Goal: Communication & Community: Participate in discussion

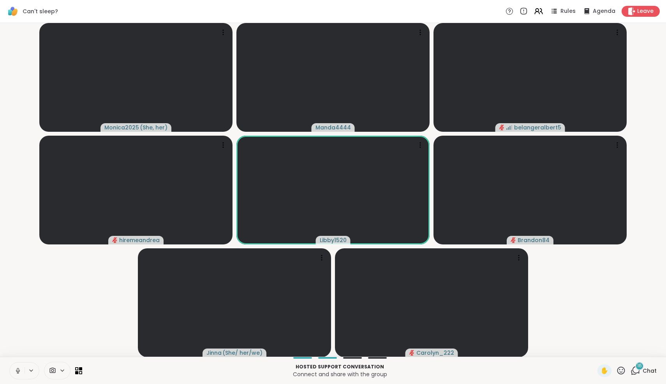
click at [641, 371] on div "16 Chat" at bounding box center [643, 370] width 26 height 12
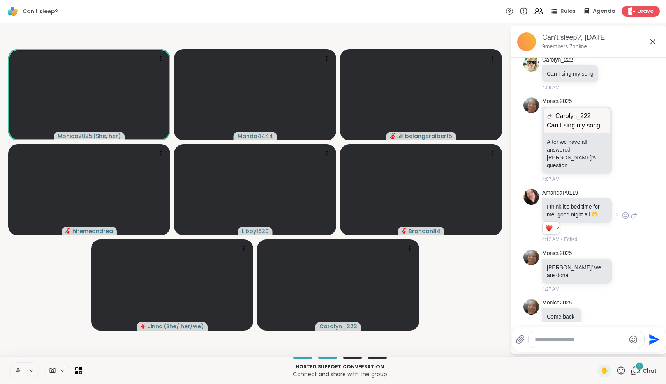
scroll to position [991, 0]
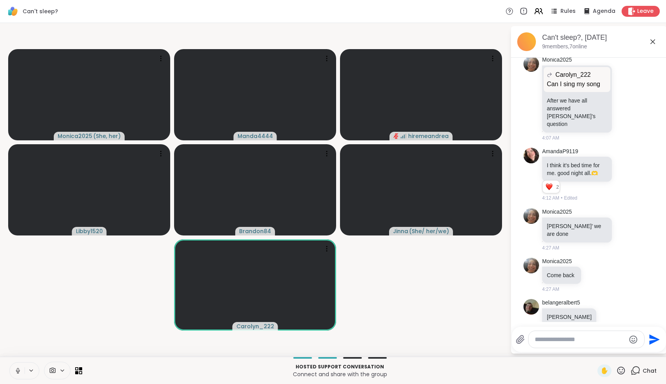
click at [583, 338] on textarea "Type your message" at bounding box center [580, 339] width 91 height 8
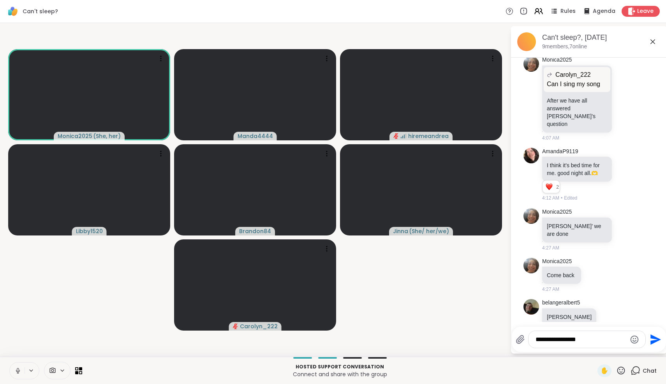
click at [597, 341] on textarea "**********" at bounding box center [580, 339] width 91 height 8
click at [600, 334] on textarea "**********" at bounding box center [580, 337] width 91 height 16
type textarea "**********"
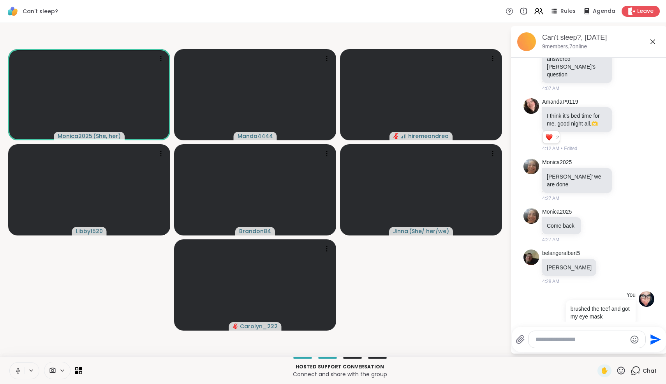
click at [17, 370] on icon at bounding box center [18, 370] width 2 height 4
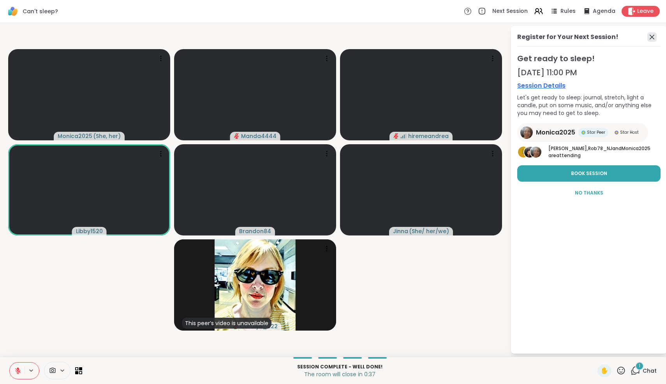
click at [651, 38] on icon at bounding box center [651, 37] width 5 height 5
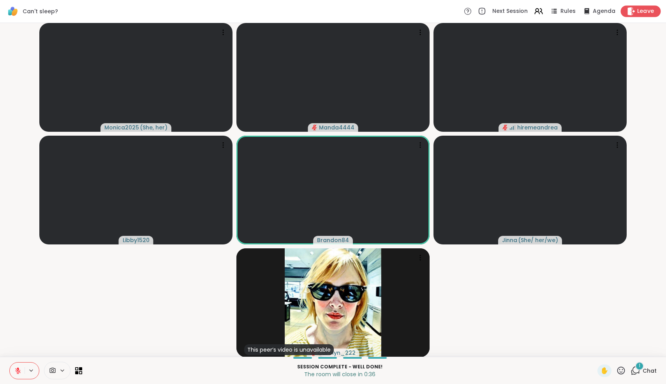
click at [643, 15] on span "Leave" at bounding box center [645, 11] width 17 height 8
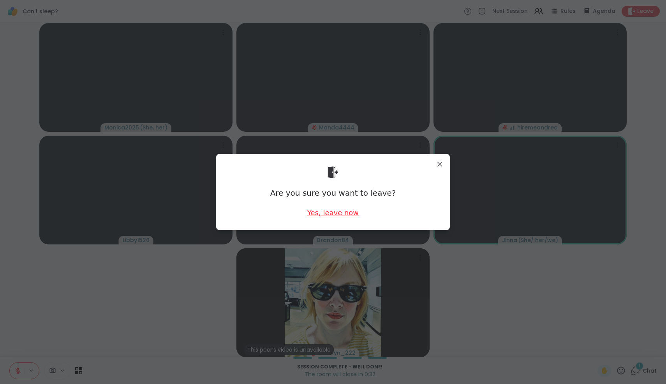
click at [351, 209] on div "Yes, leave now" at bounding box center [332, 213] width 51 height 10
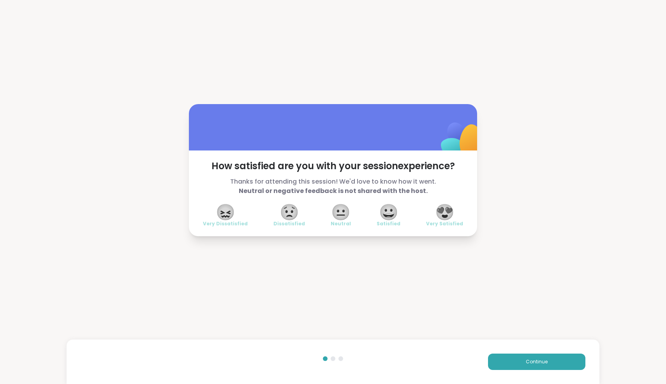
click at [450, 214] on span "😍" at bounding box center [444, 212] width 19 height 14
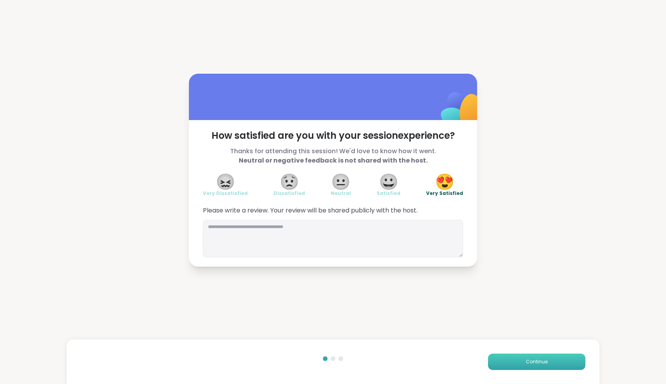
click at [542, 364] on span "Continue" at bounding box center [537, 361] width 22 height 7
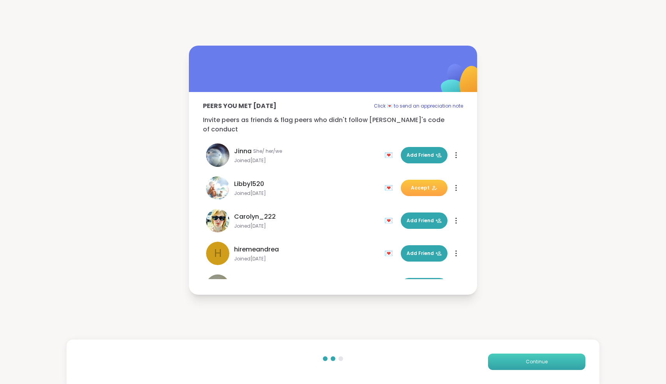
click at [542, 364] on span "Continue" at bounding box center [537, 361] width 22 height 7
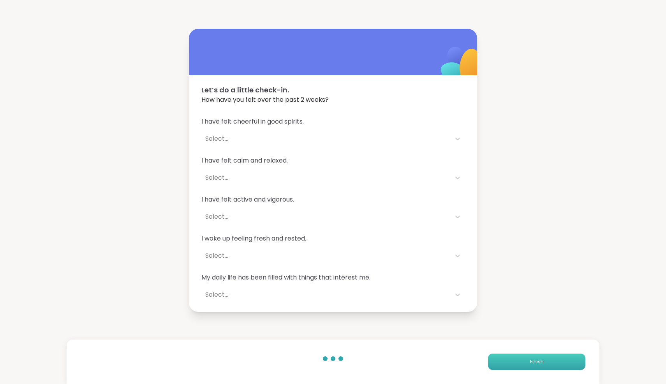
click at [542, 364] on span "Finish" at bounding box center [537, 361] width 14 height 7
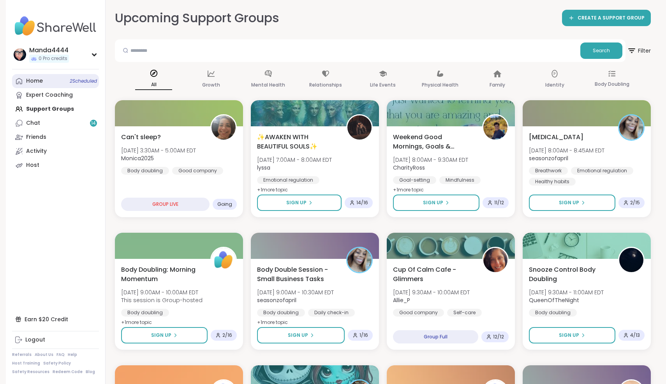
click at [43, 84] on link "Home 2 Scheduled" at bounding box center [55, 81] width 87 height 14
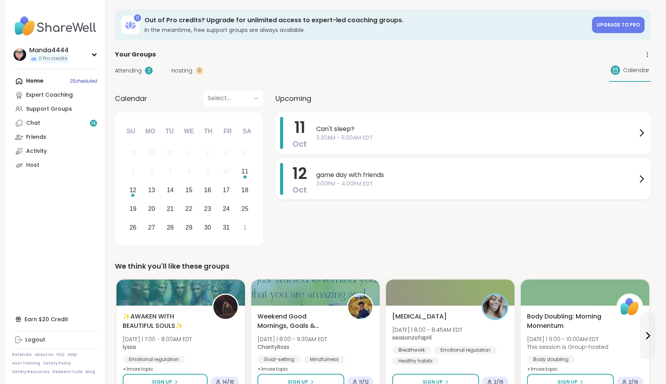
click at [401, 182] on span "3:00PM - 4:00PM EDT" at bounding box center [476, 184] width 320 height 8
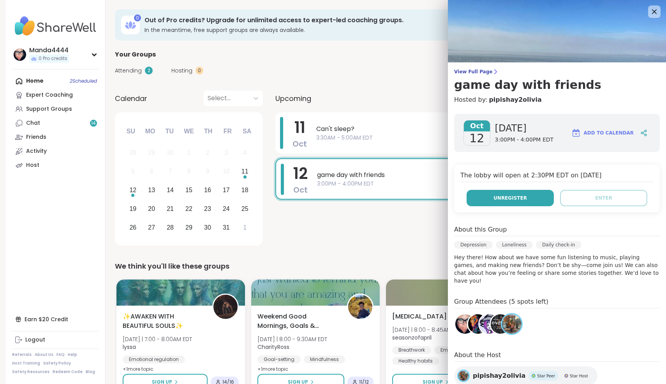
click at [517, 196] on span "Unregister" at bounding box center [509, 197] width 33 height 7
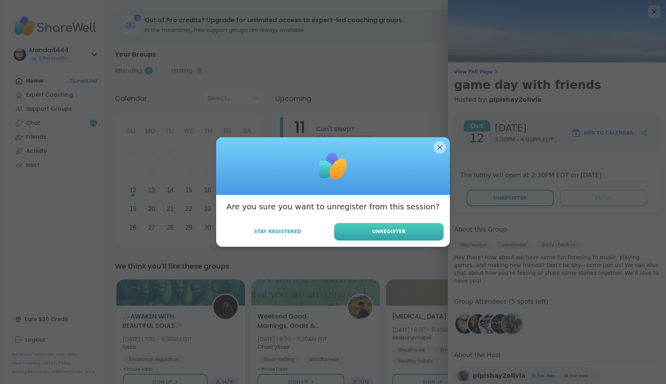
click at [408, 229] on button "Unregister" at bounding box center [388, 232] width 109 height 18
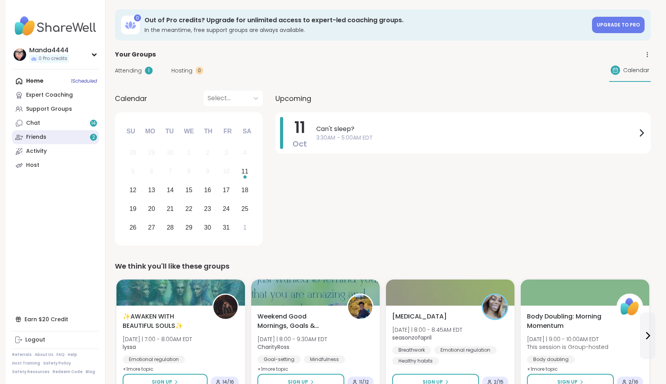
click at [65, 132] on link "Friends 2" at bounding box center [55, 137] width 87 height 14
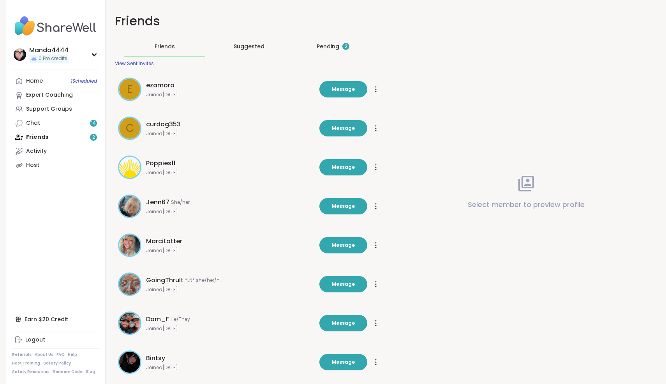
click at [338, 44] on div "Pending 2" at bounding box center [333, 46] width 33 height 8
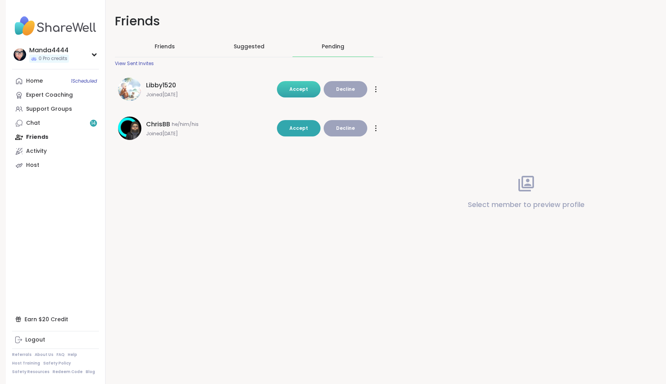
click at [308, 86] on span "Accept" at bounding box center [298, 89] width 19 height 7
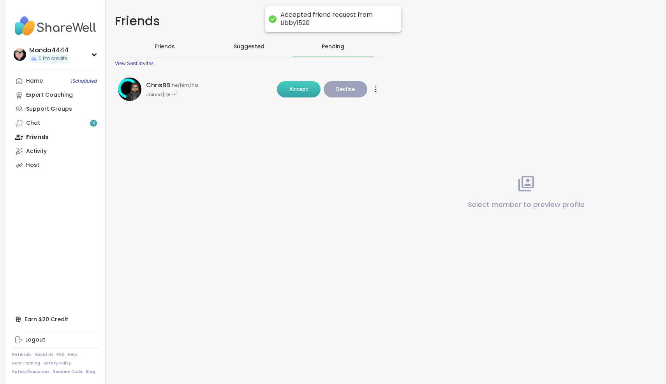
click at [304, 89] on span "Accept" at bounding box center [298, 89] width 19 height 7
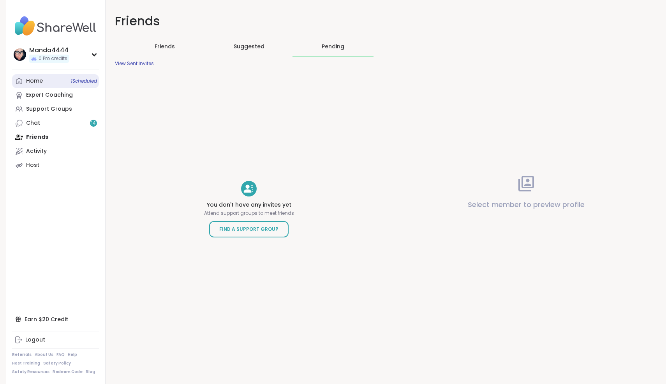
click at [49, 82] on link "Home 1 Scheduled" at bounding box center [55, 81] width 87 height 14
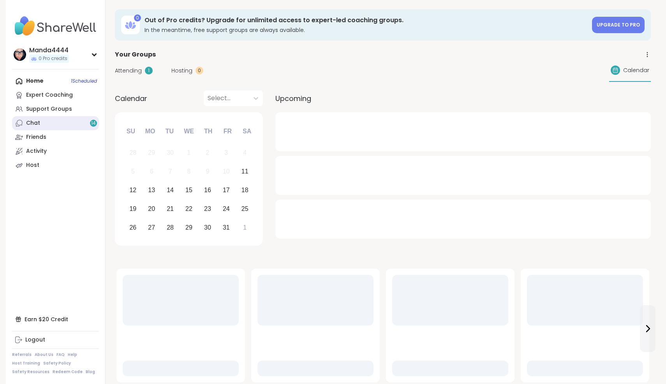
click at [41, 121] on link "Chat 14" at bounding box center [55, 123] width 87 height 14
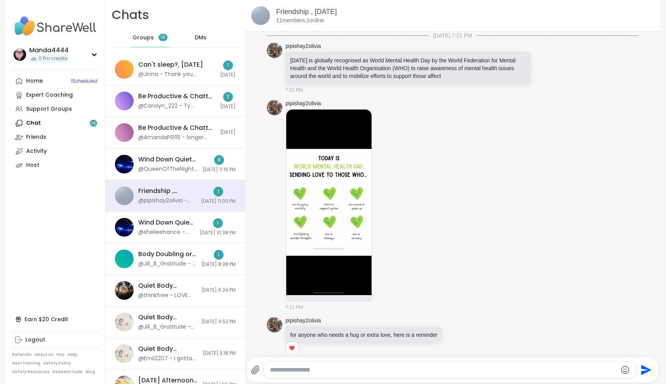
scroll to position [5673, 0]
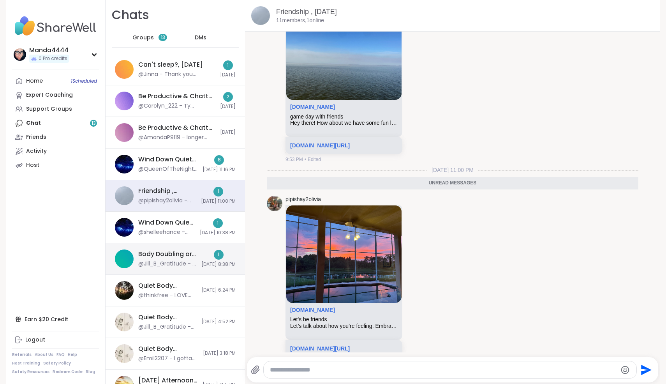
click at [180, 255] on div "Body Doubling or Uno, [DATE]" at bounding box center [167, 254] width 58 height 9
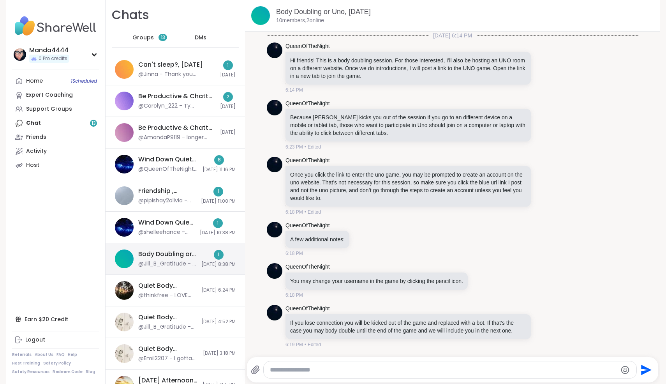
scroll to position [1442, 0]
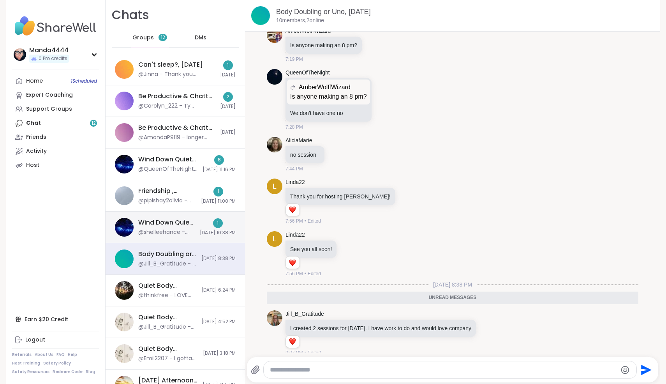
click at [180, 234] on div "@shelleehance - 10pm sess.?" at bounding box center [166, 232] width 57 height 8
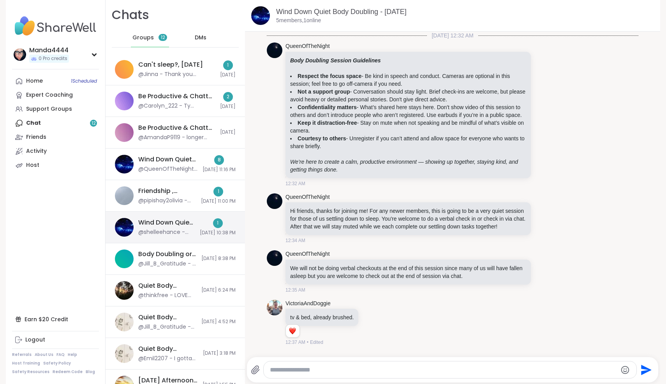
scroll to position [243, 0]
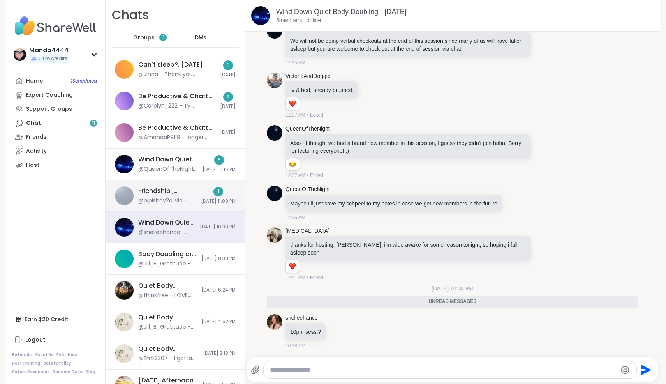
click at [179, 194] on div "Friendship , [DATE]" at bounding box center [167, 191] width 58 height 9
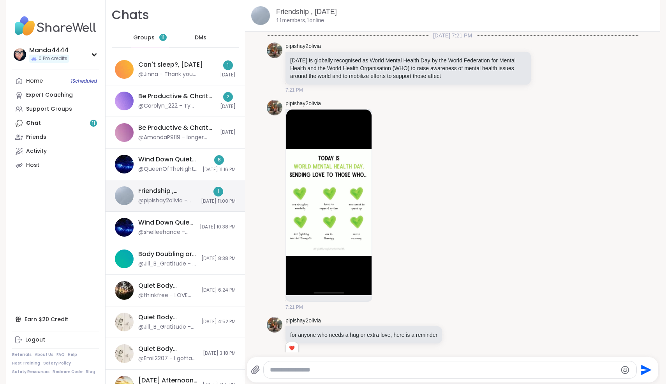
scroll to position [5673, 0]
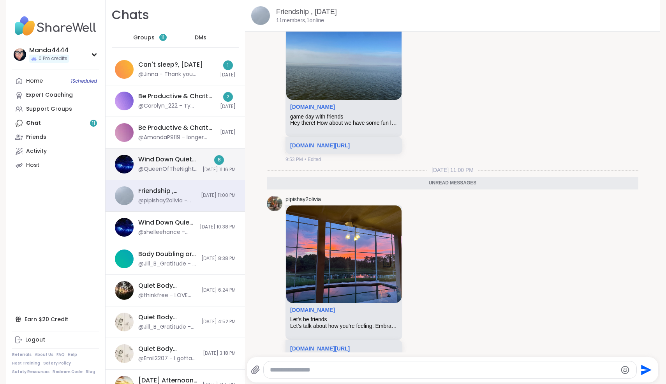
click at [192, 169] on div "Wind Down Quiet Body Doubling - [DATE] @QueenOfTheNight - I got distracted 🌻 8 …" at bounding box center [175, 164] width 139 height 32
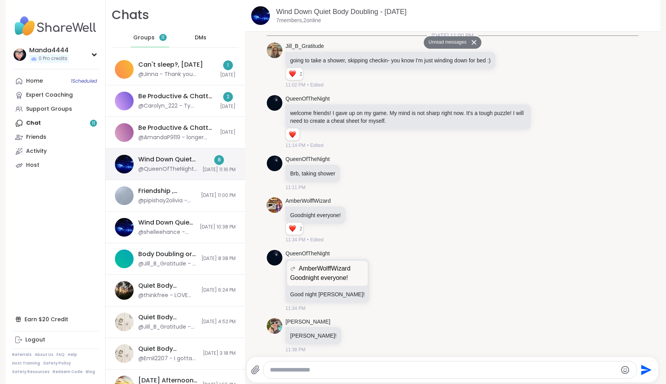
scroll to position [848, 0]
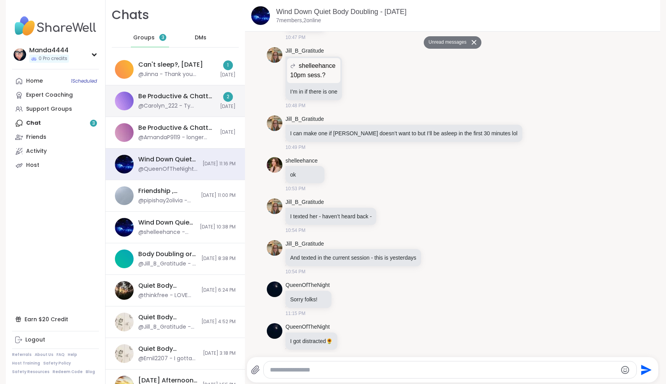
click at [186, 110] on div "Be Productive & Chatty - Body Doubling , [DATE] @Carolyn_222 - Ty @Monica2025 f…" at bounding box center [175, 101] width 139 height 32
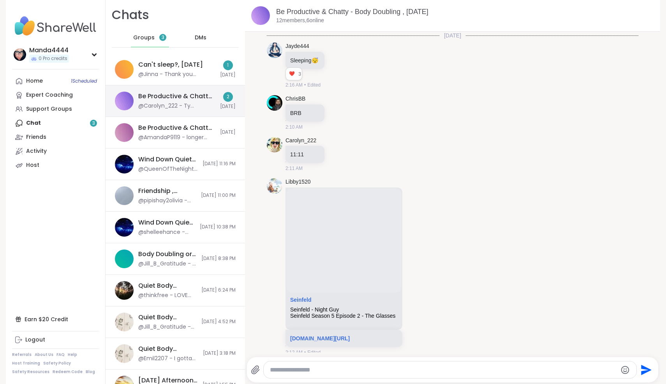
scroll to position [2848, 0]
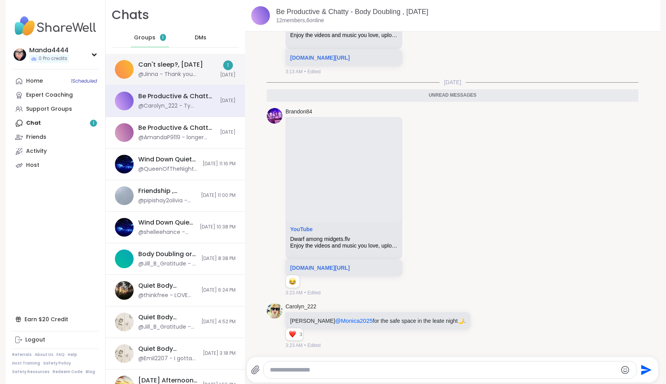
click at [178, 74] on div "@Jinna - Thank you [PERSON_NAME] for the session this early in the morning. I a…" at bounding box center [176, 74] width 77 height 8
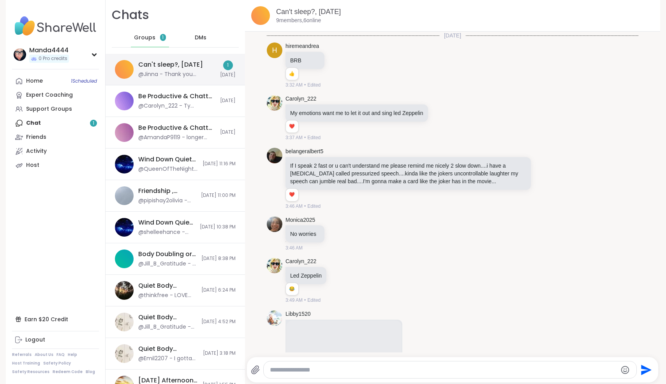
scroll to position [871, 0]
